Goal: Complete application form

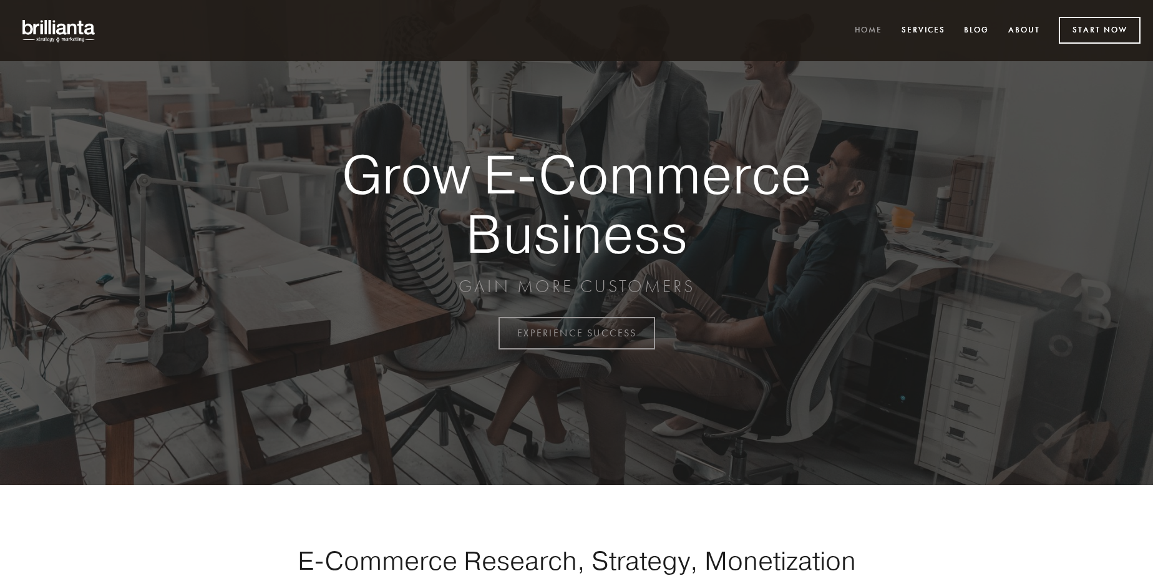
scroll to position [3270, 0]
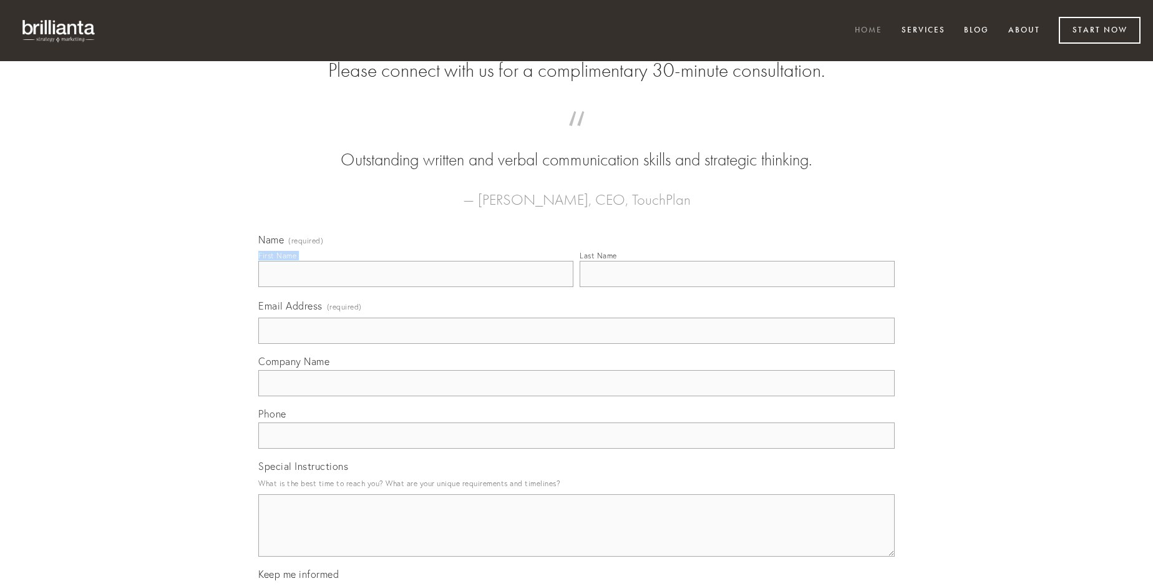
type input "[PERSON_NAME]"
click at [737, 287] on input "Last Name" at bounding box center [737, 274] width 315 height 26
type input "[PERSON_NAME]"
click at [576, 344] on input "Email Address (required)" at bounding box center [576, 331] width 636 height 26
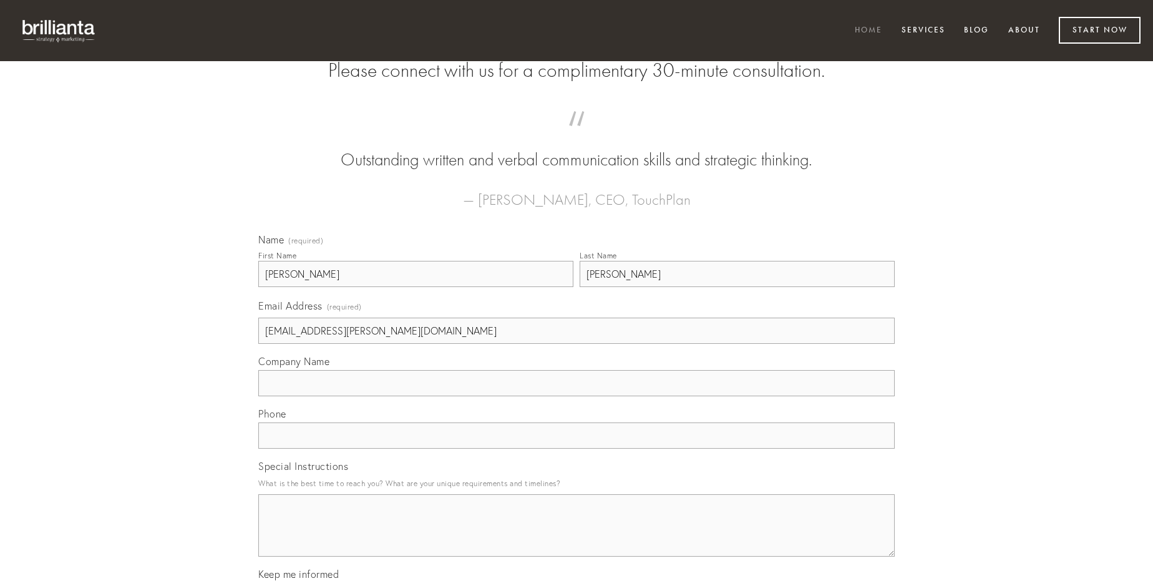
type input "[EMAIL_ADDRESS][PERSON_NAME][DOMAIN_NAME]"
click at [576, 396] on input "Company Name" at bounding box center [576, 383] width 636 height 26
type input "pecco"
click at [576, 449] on input "text" at bounding box center [576, 435] width 636 height 26
click at [576, 536] on textarea "Special Instructions" at bounding box center [576, 525] width 636 height 62
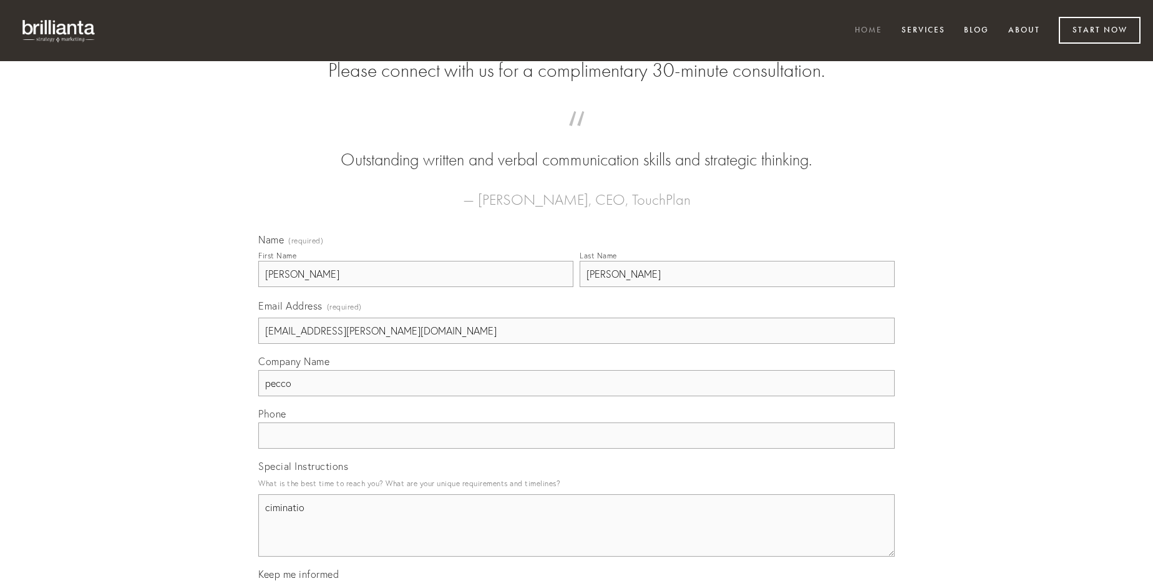
type textarea "ciminatio"
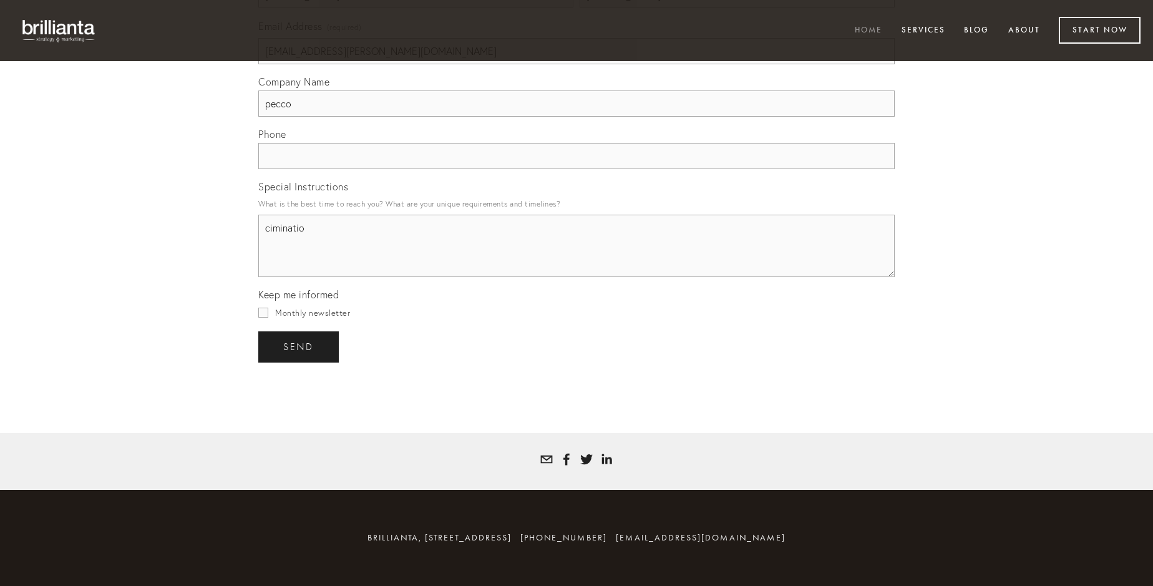
click at [299, 346] on span "send" at bounding box center [298, 346] width 31 height 11
